Goal: Task Accomplishment & Management: Use online tool/utility

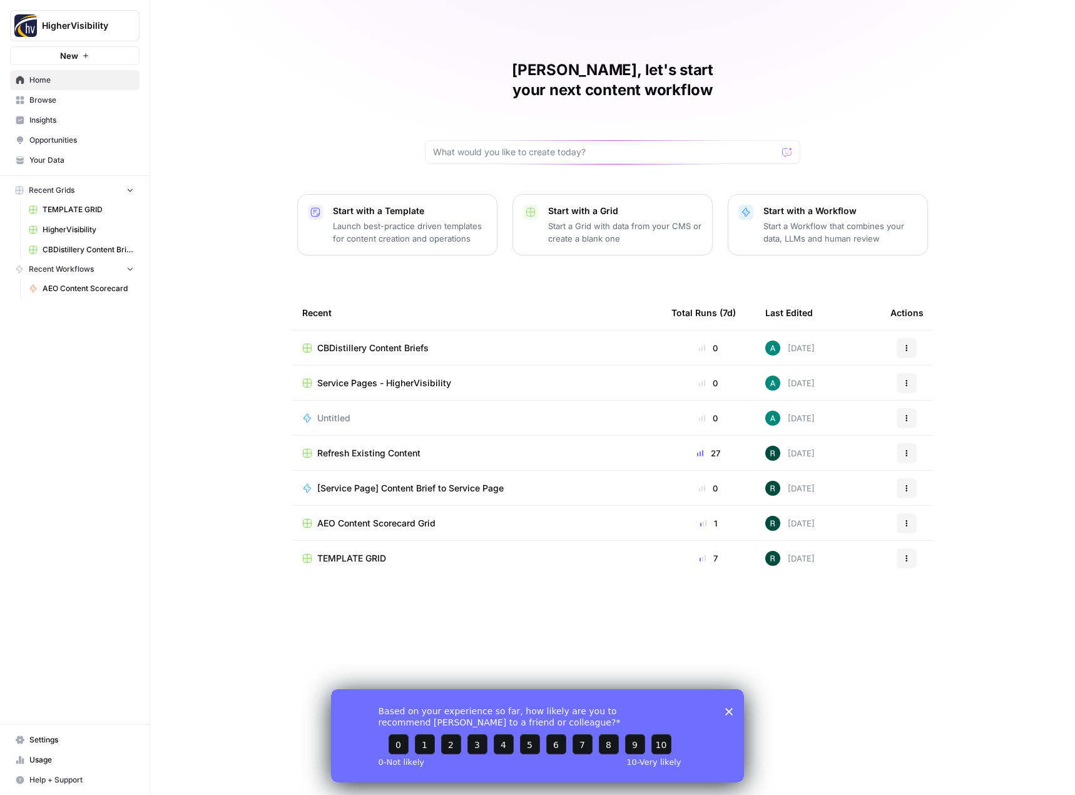
click at [352, 342] on span "CBDistillery Content Briefs" at bounding box center [372, 348] width 111 height 13
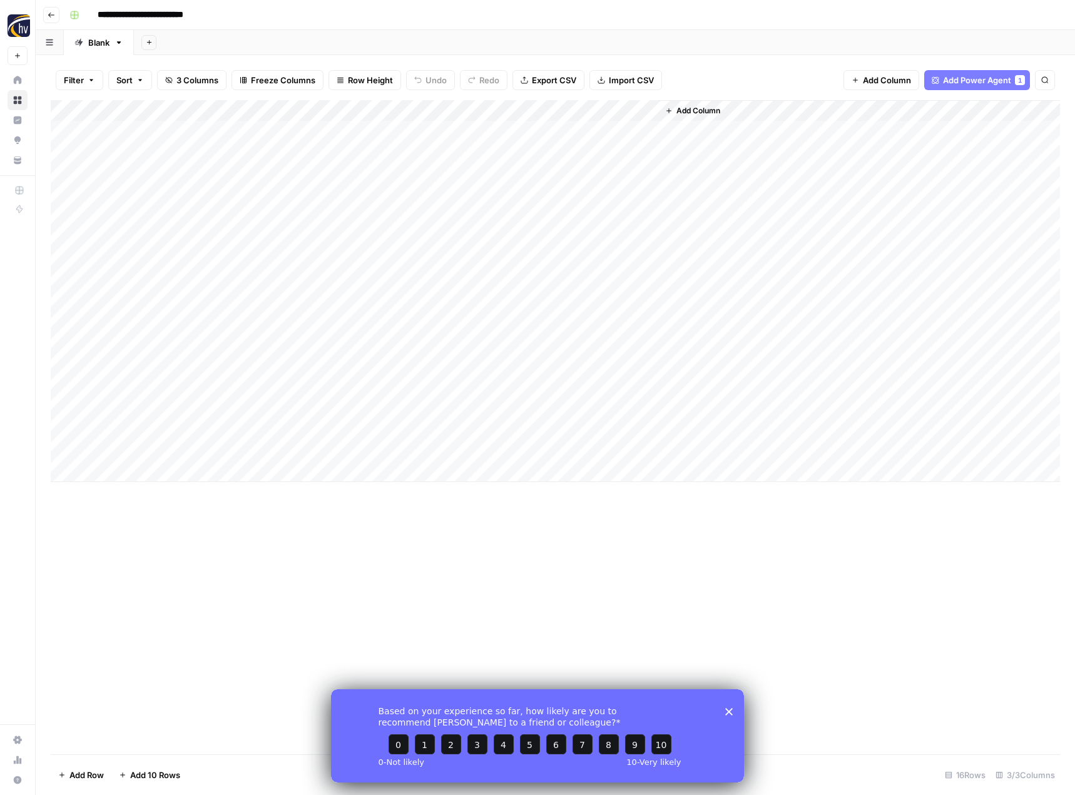
click at [729, 709] on polygon "Close survey" at bounding box center [729, 711] width 8 height 8
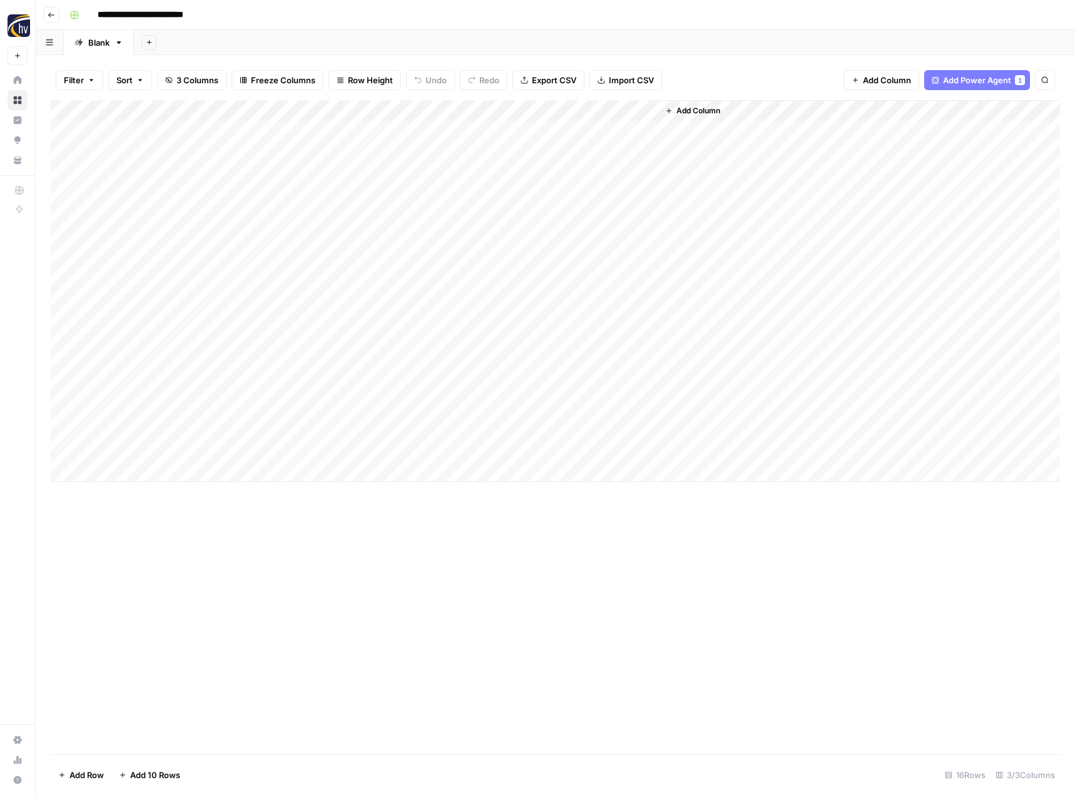
click at [156, 472] on div "Add Column" at bounding box center [555, 291] width 1009 height 382
click at [165, 471] on textarea at bounding box center [197, 473] width 206 height 18
type textarea "**********"
click at [282, 530] on div "Add Column" at bounding box center [555, 427] width 1009 height 654
click at [330, 472] on div "Add Column" at bounding box center [555, 301] width 1009 height 403
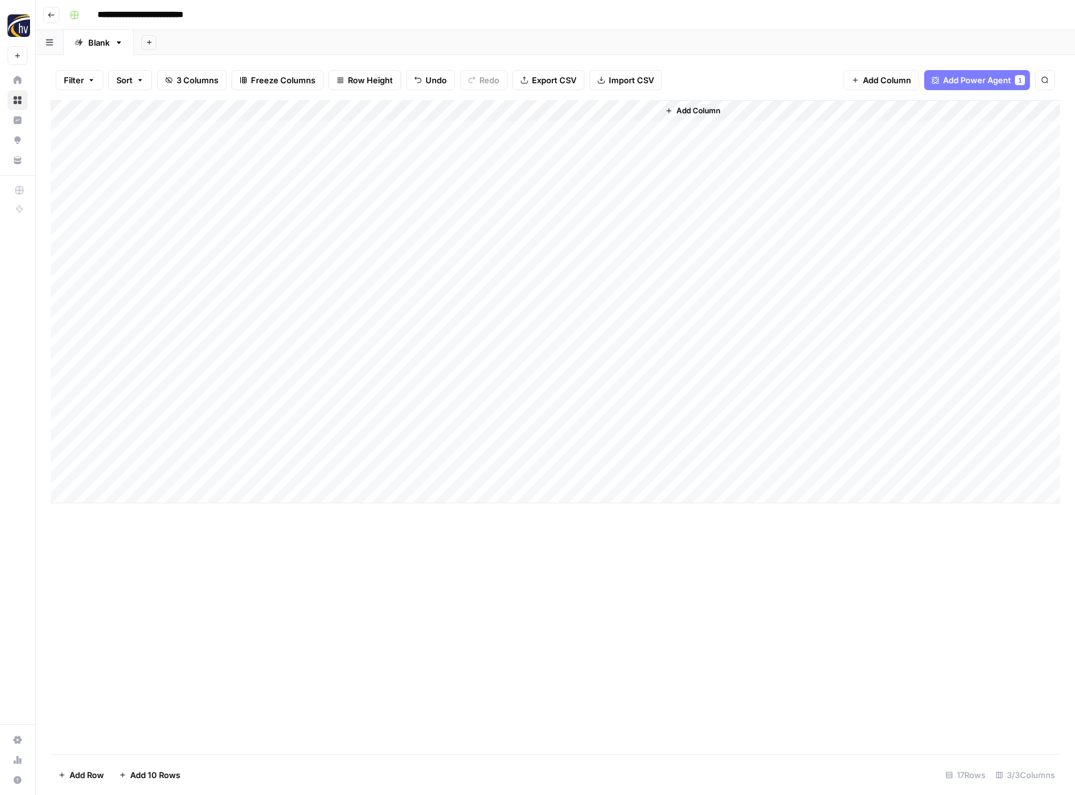
click at [165, 492] on div "Add Column" at bounding box center [555, 301] width 1009 height 403
type textarea "**********"
click at [333, 499] on div "Add Column" at bounding box center [555, 312] width 1009 height 424
click at [468, 469] on div "Add Column" at bounding box center [555, 312] width 1009 height 424
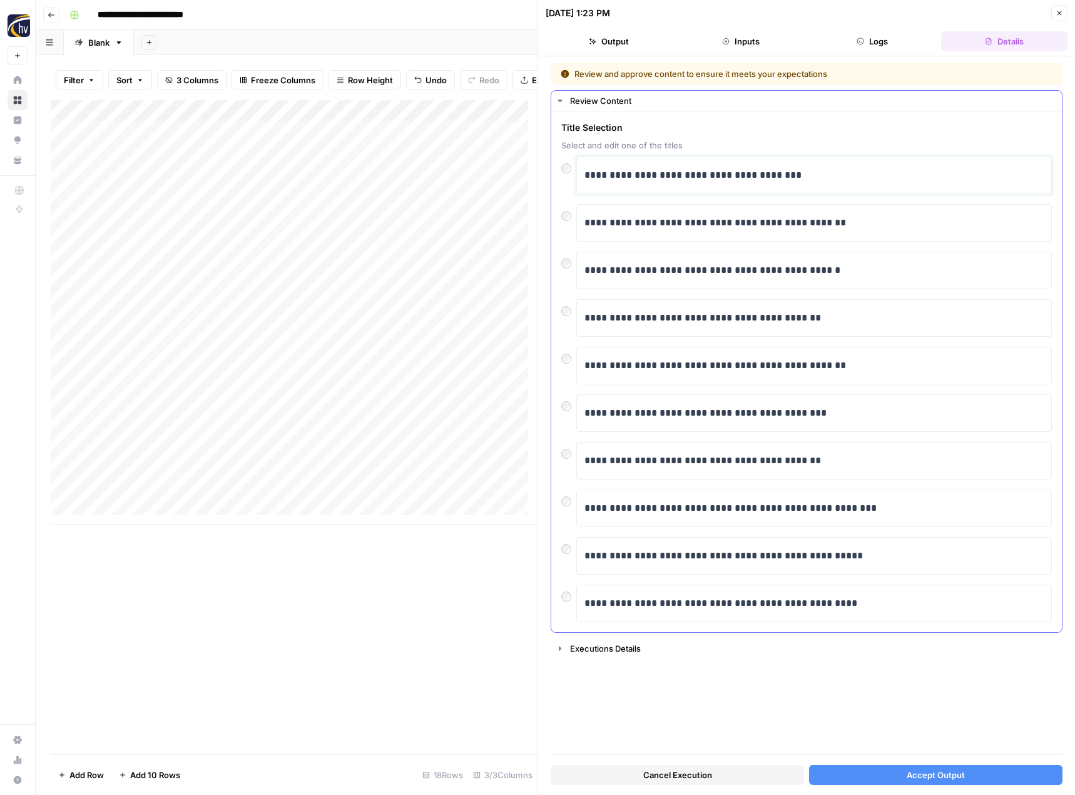
click at [681, 175] on p "**********" at bounding box center [813, 175] width 459 height 16
click at [895, 765] on button "Accept Output" at bounding box center [935, 775] width 253 height 20
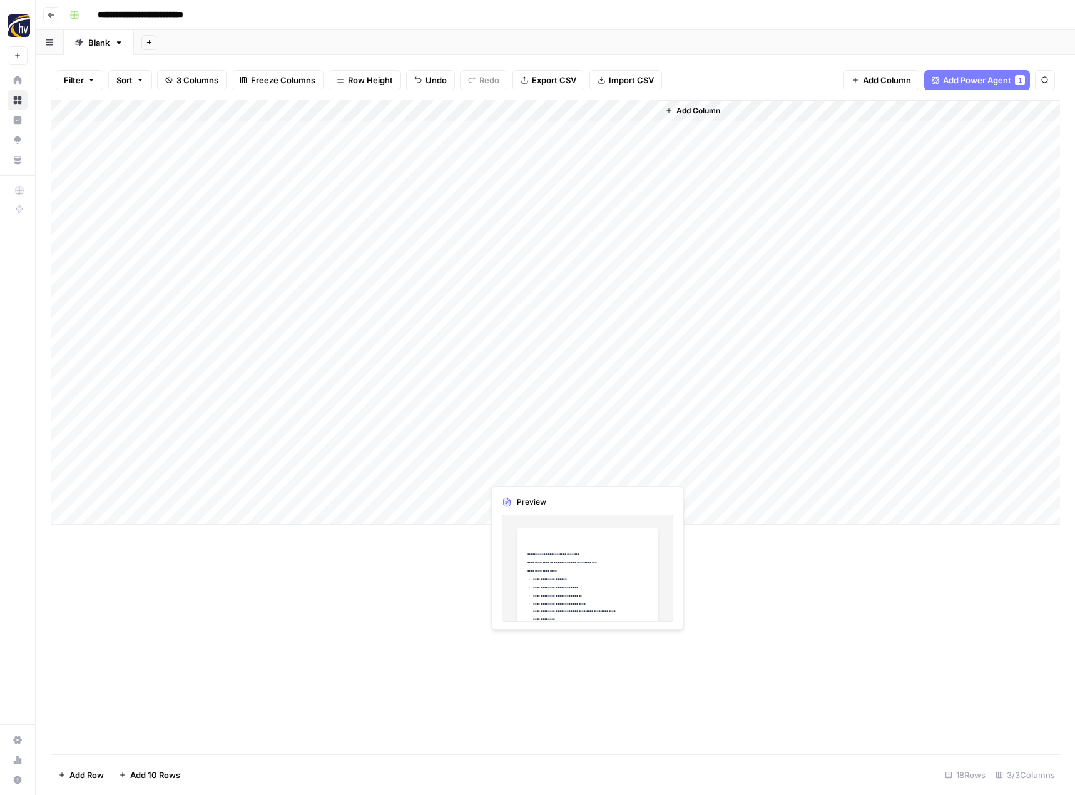
click at [579, 473] on div "Add Column" at bounding box center [555, 312] width 1009 height 424
click at [644, 471] on div "Add Column" at bounding box center [555, 312] width 1009 height 424
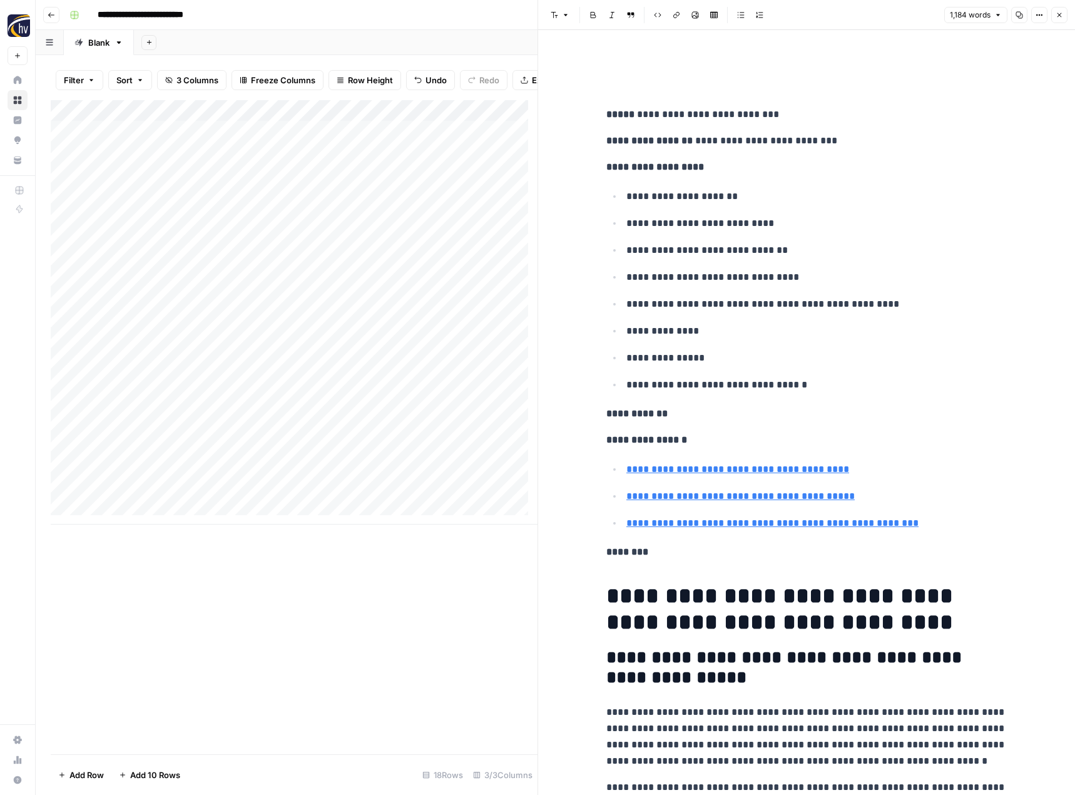
click at [1023, 16] on button "Copy" at bounding box center [1019, 15] width 16 height 16
click at [1063, 15] on button "Close" at bounding box center [1059, 15] width 16 height 16
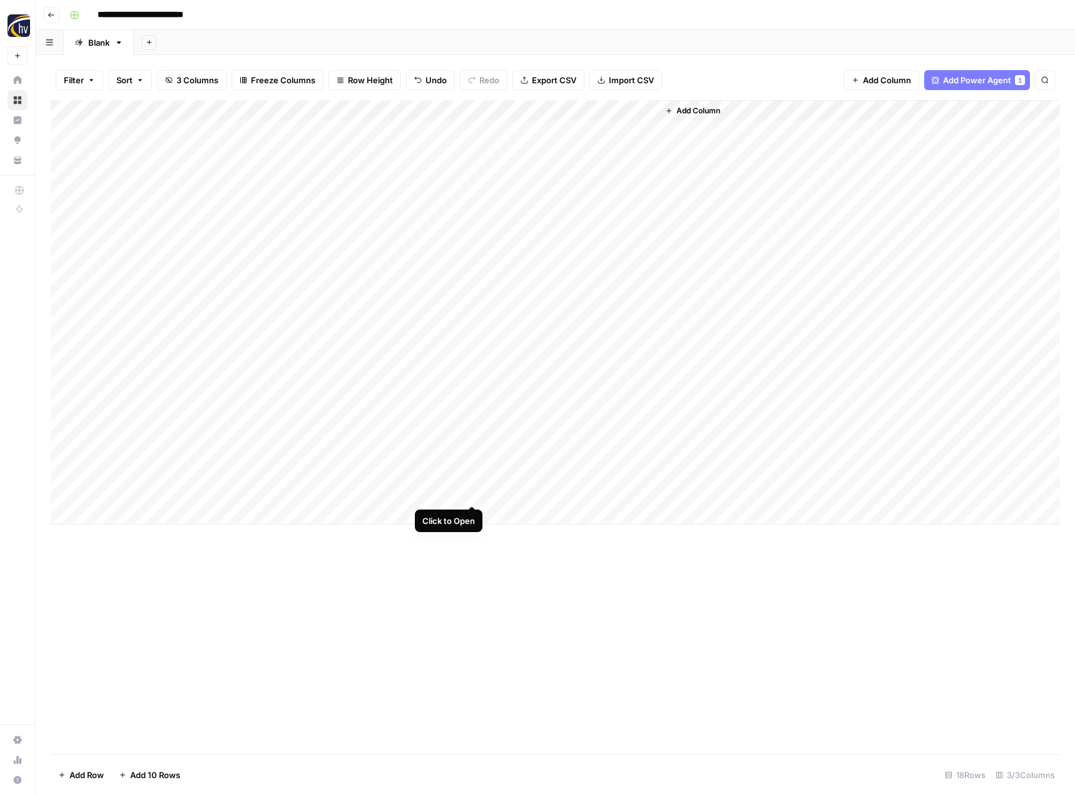
click at [474, 492] on div "Add Column" at bounding box center [555, 312] width 1009 height 424
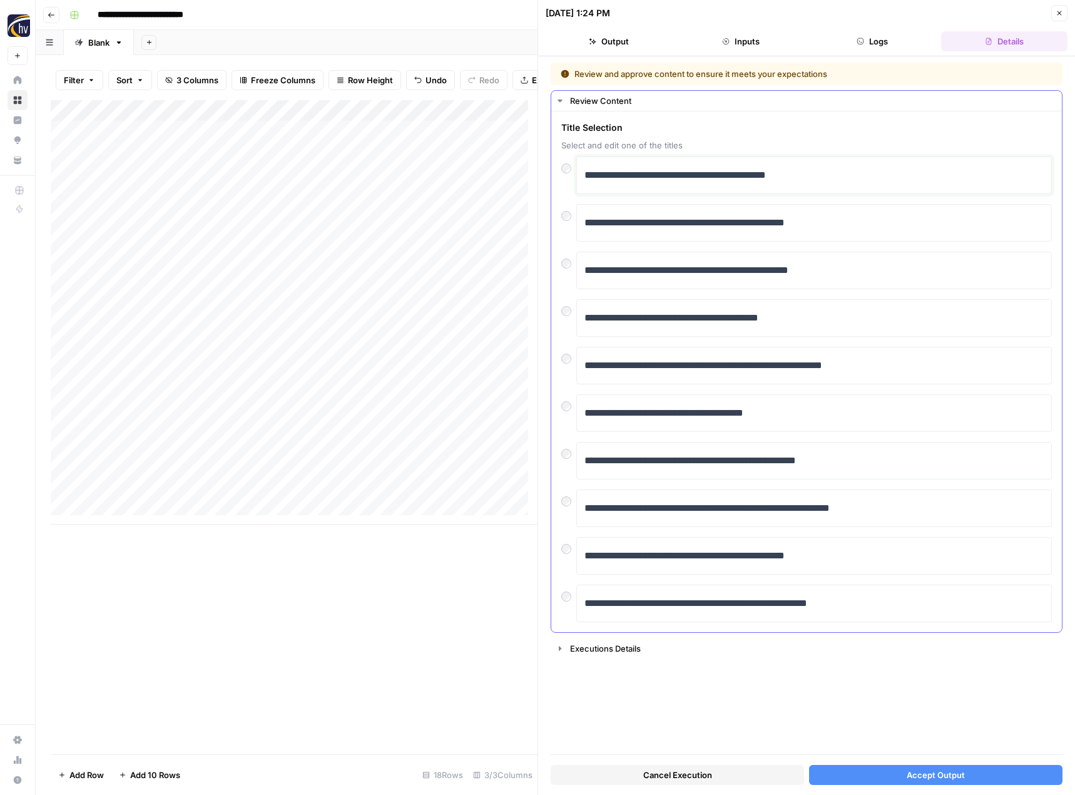
click at [798, 173] on p "**********" at bounding box center [813, 175] width 459 height 16
click at [853, 765] on button "Accept Output" at bounding box center [935, 775] width 253 height 20
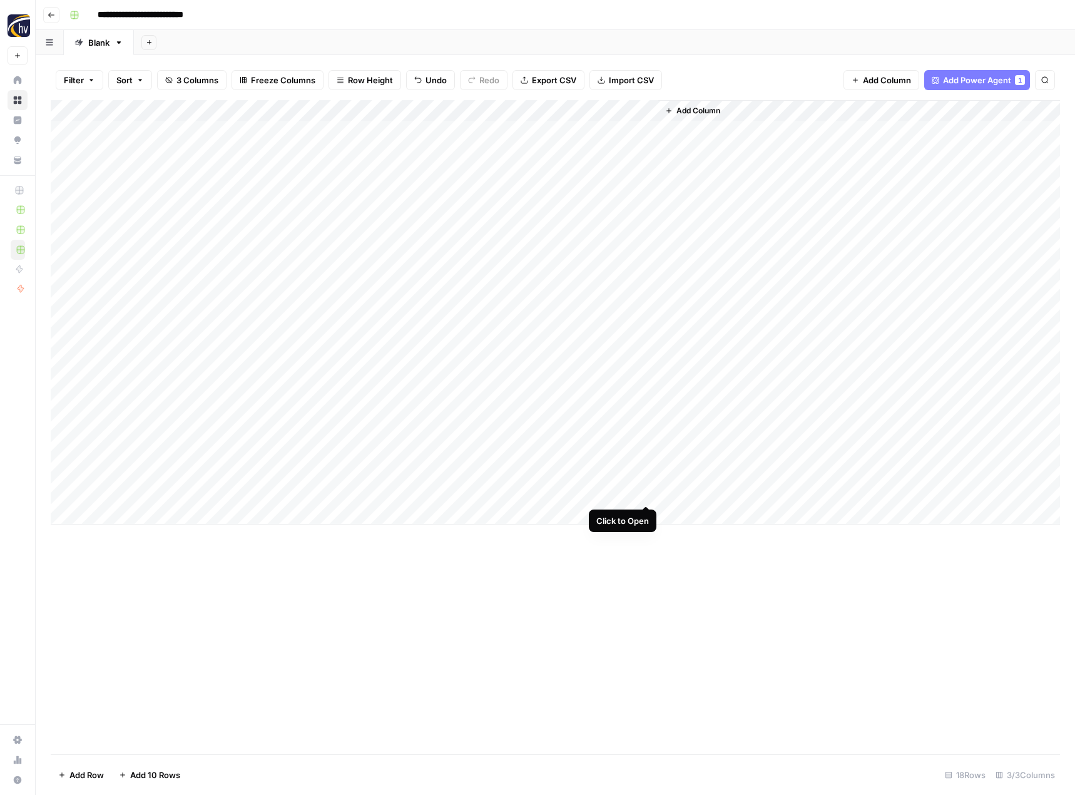
click at [644, 491] on div "Add Column" at bounding box center [555, 312] width 1009 height 424
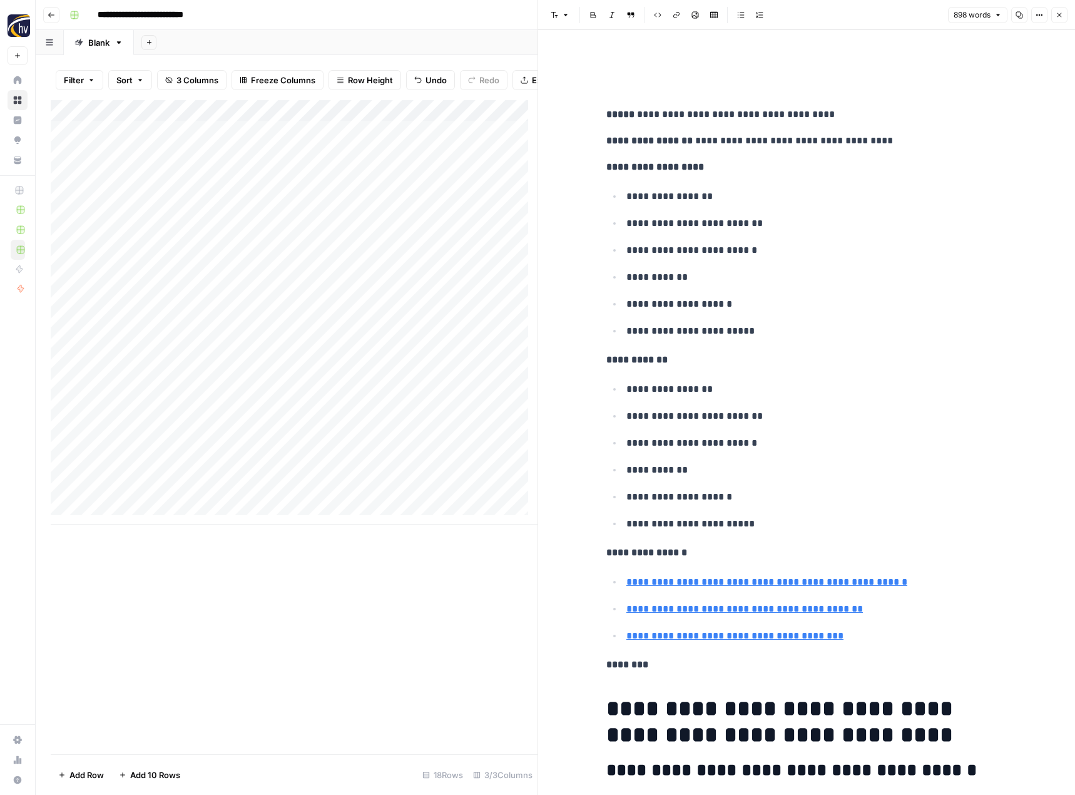
click at [1017, 20] on button "Copy" at bounding box center [1019, 15] width 16 height 16
